Goal: Book appointment/travel/reservation

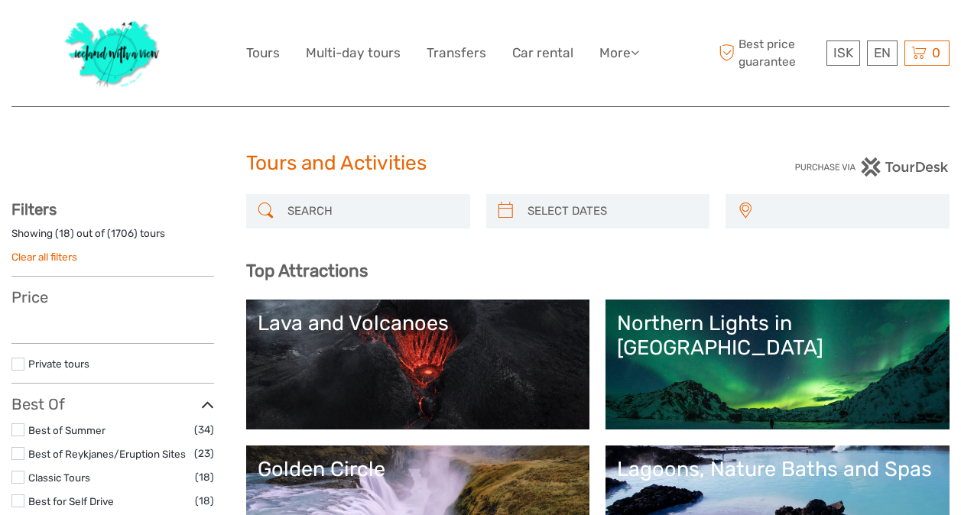
select select
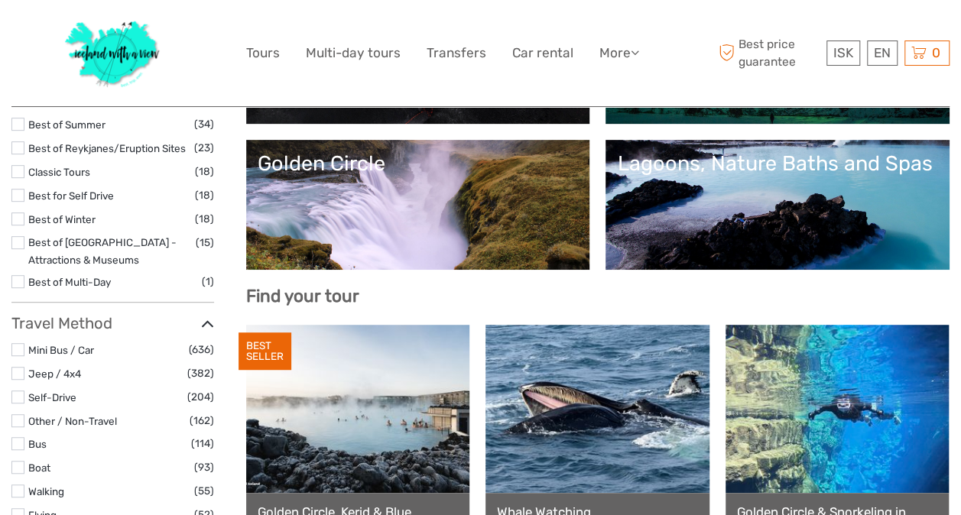
select select
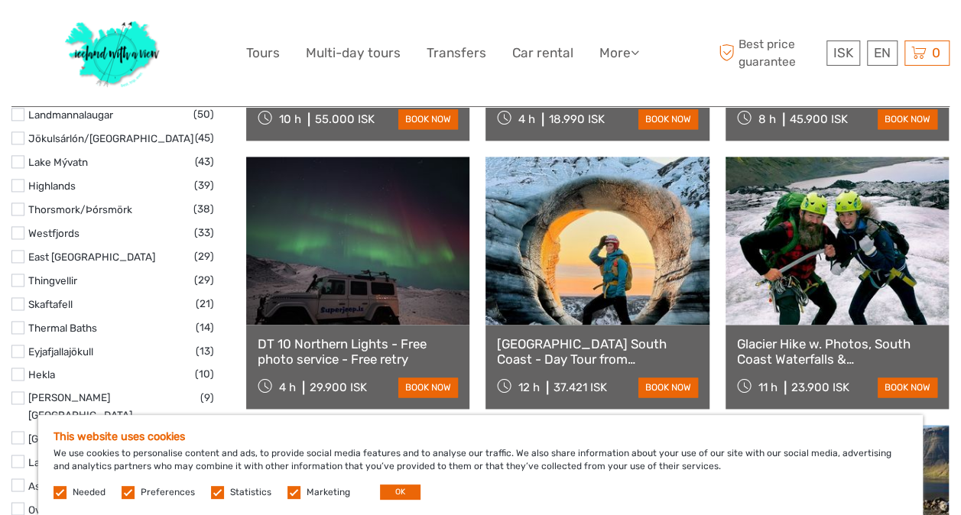
scroll to position [1070, 0]
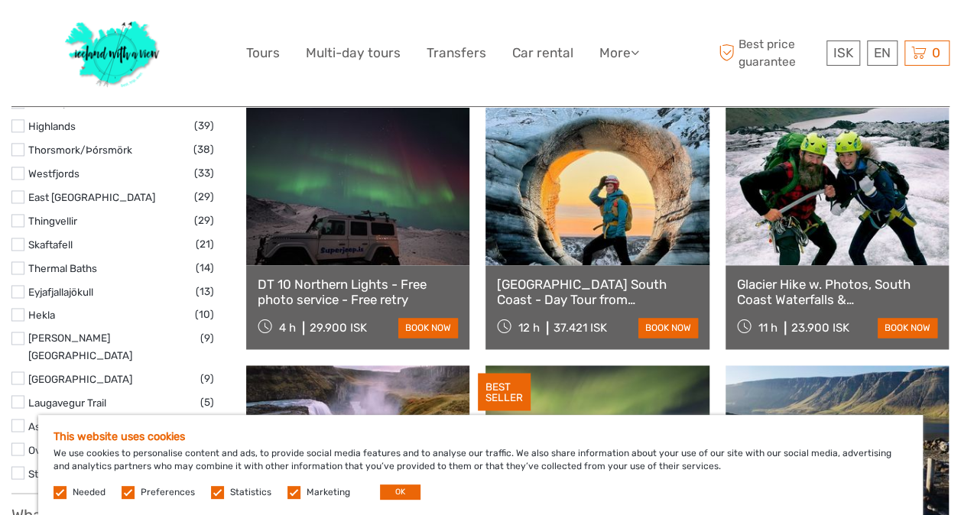
click at [112, 55] on img at bounding box center [113, 52] width 112 height 83
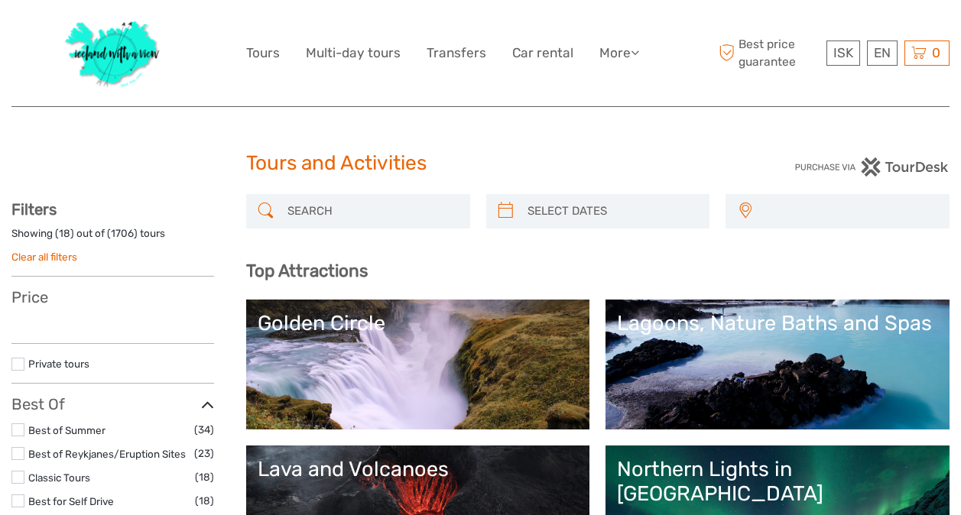
select select
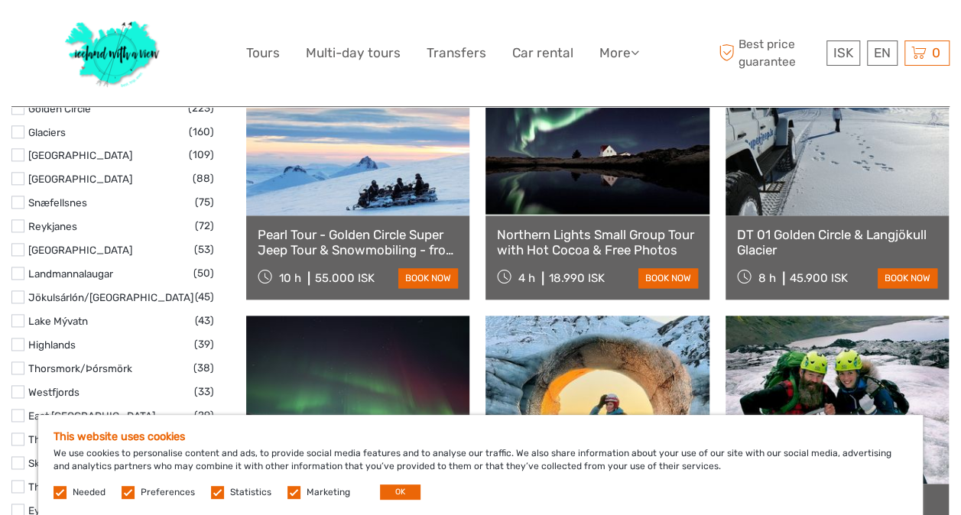
scroll to position [917, 0]
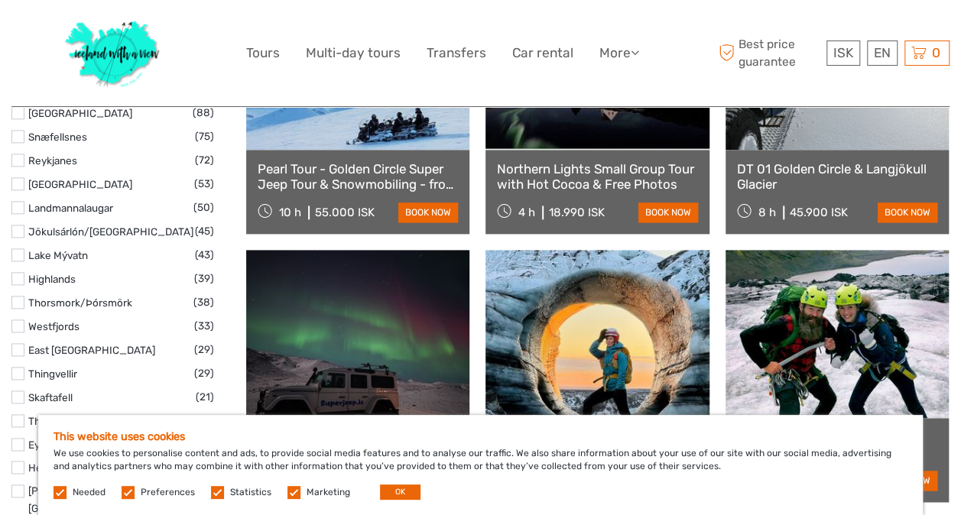
click at [112, 60] on img at bounding box center [113, 52] width 112 height 83
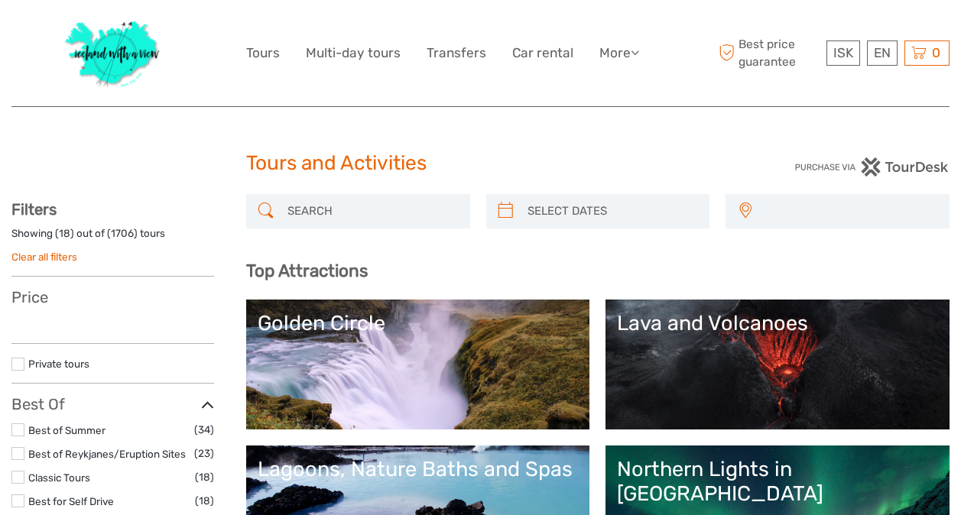
select select
